Goal: Task Accomplishment & Management: Use online tool/utility

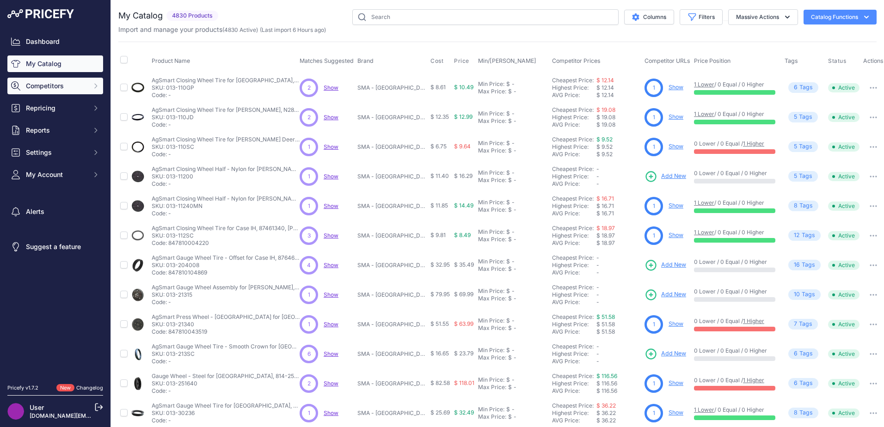
click at [81, 92] on button "Competitors" at bounding box center [55, 86] width 96 height 17
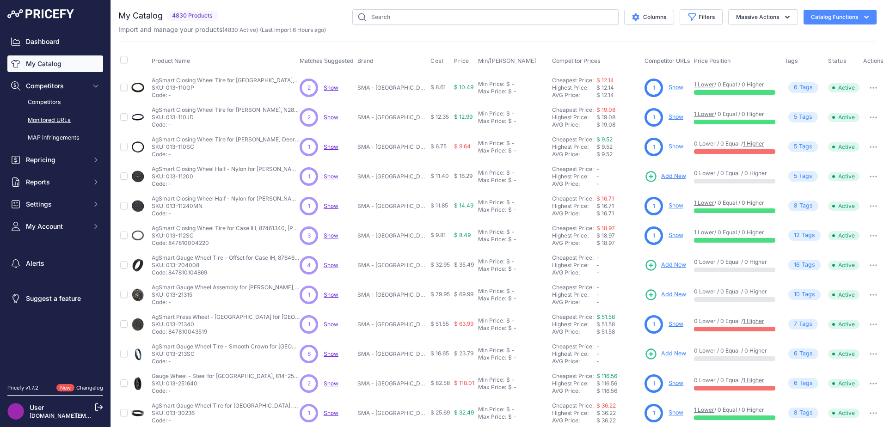
click at [73, 119] on link "Monitored URLs" at bounding box center [55, 120] width 96 height 16
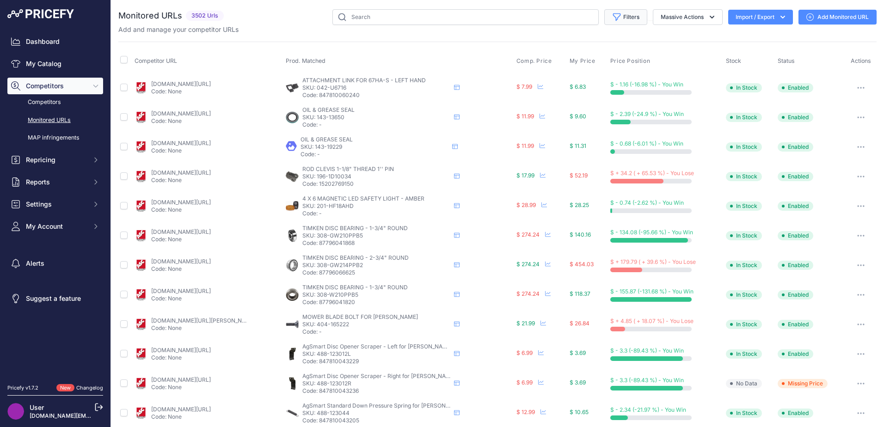
click at [630, 16] on button "Filters" at bounding box center [625, 17] width 43 height 16
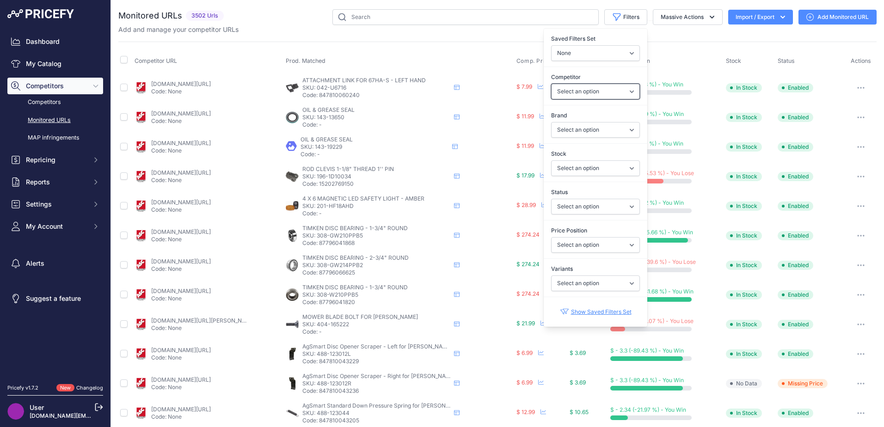
click at [568, 91] on select "Select an option [DOMAIN_NAME] [DOMAIN_NAME] [DOMAIN_NAME] [DOMAIN_NAME] [DOMAI…" at bounding box center [595, 92] width 89 height 16
select select "21789"
click at [551, 84] on select "Select an option [DOMAIN_NAME] [DOMAIN_NAME] [DOMAIN_NAME] [DOMAIN_NAME] [DOMAI…" at bounding box center [595, 92] width 89 height 16
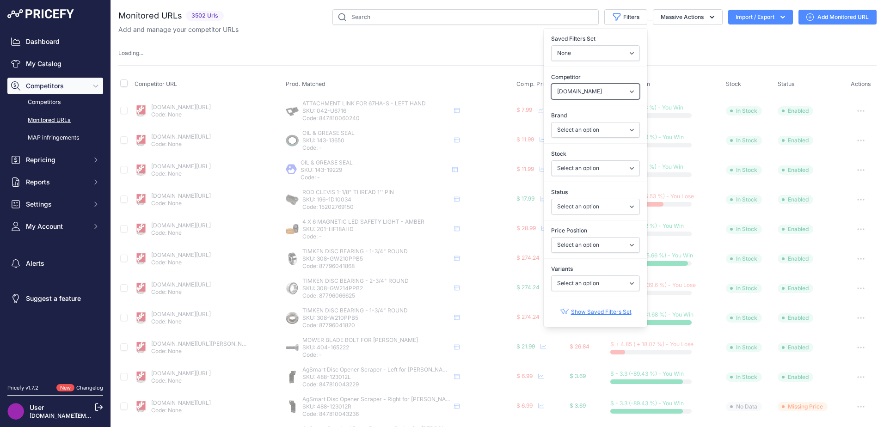
select select "21789"
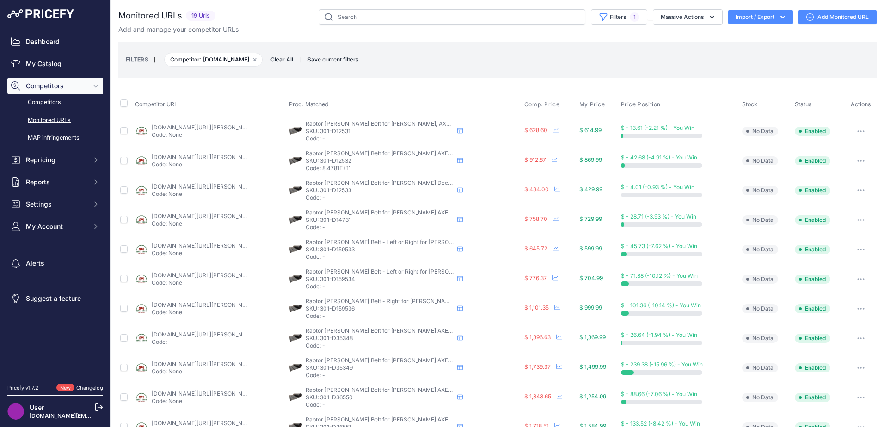
click at [734, 51] on div "FILTERS | Competitor: [DOMAIN_NAME] Remove filter option Clear All | Save curre…" at bounding box center [497, 59] width 743 height 25
